Goal: Transaction & Acquisition: Download file/media

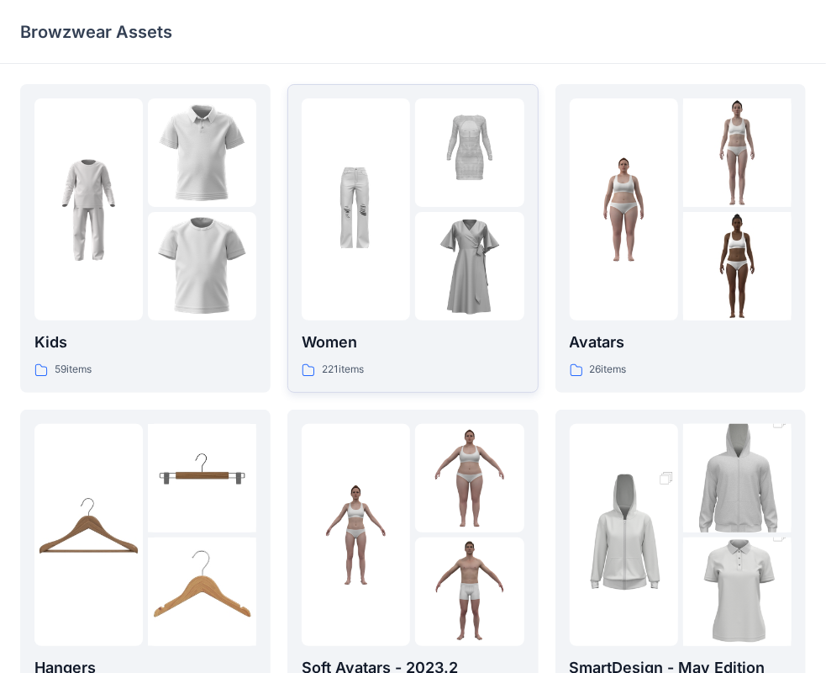
click at [357, 227] on img at bounding box center [356, 210] width 108 height 108
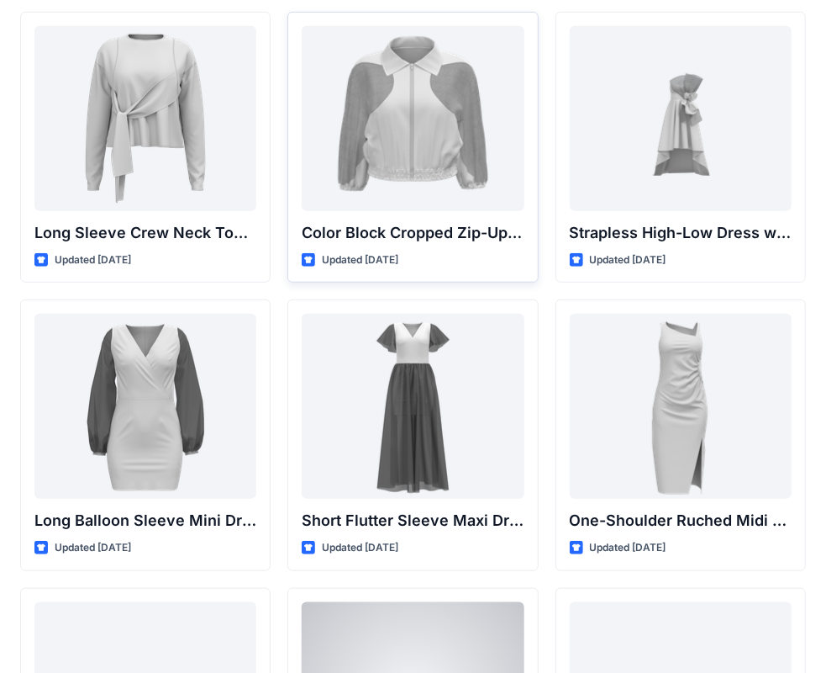
scroll to position [288, 0]
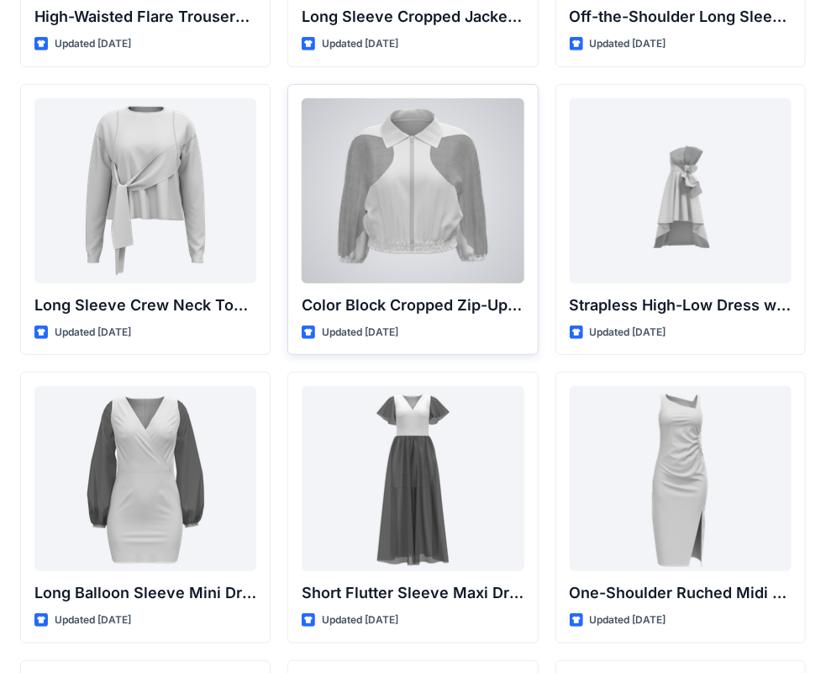
click at [391, 235] on div at bounding box center [413, 190] width 222 height 185
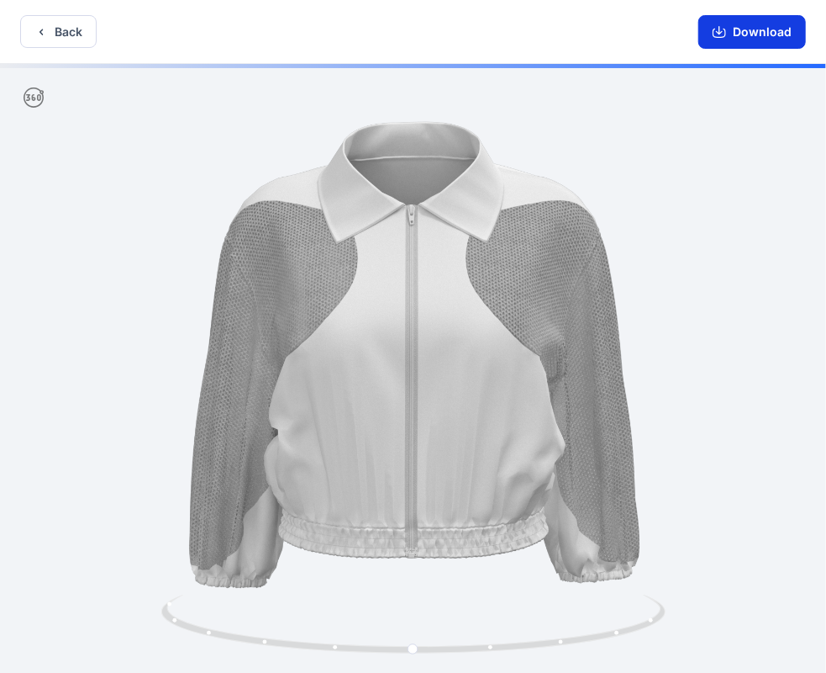
click at [747, 29] on button "Download" at bounding box center [753, 32] width 108 height 34
